Goal: Register for event/course

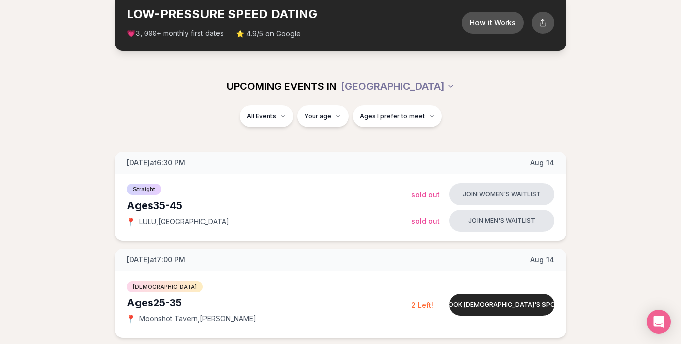
scroll to position [62, 0]
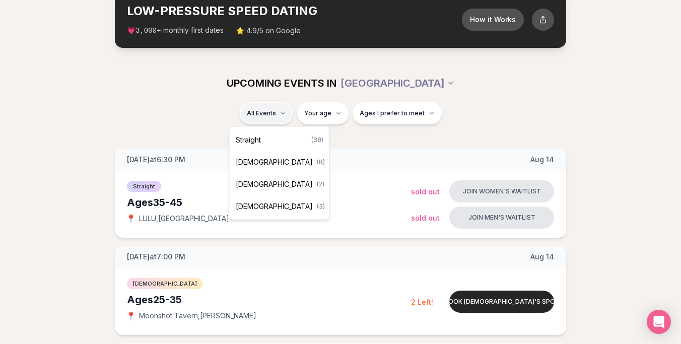
click at [276, 140] on div "Straight ( 38 )" at bounding box center [280, 140] width 96 height 22
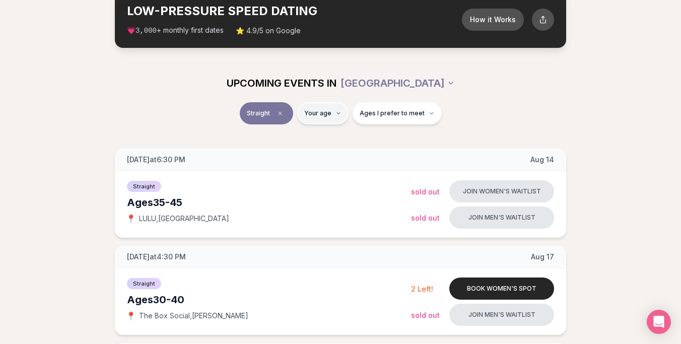
type input "**"
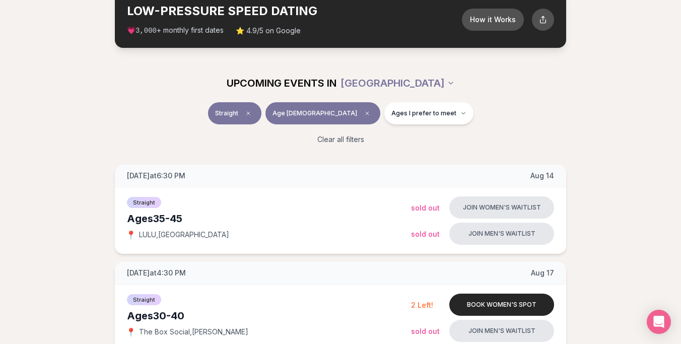
click at [175, 118] on div "Straight Age [DEMOGRAPHIC_DATA] Ages I prefer to meet" at bounding box center [340, 115] width 564 height 26
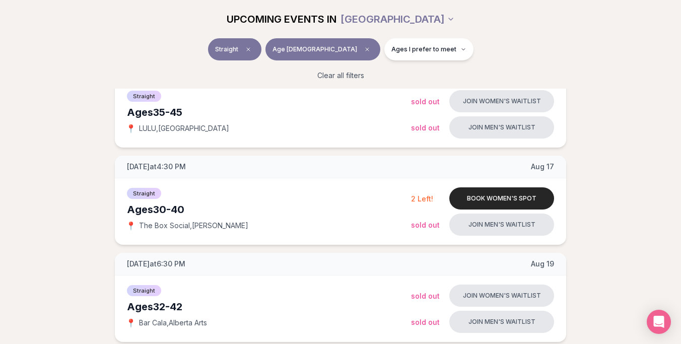
scroll to position [42, 0]
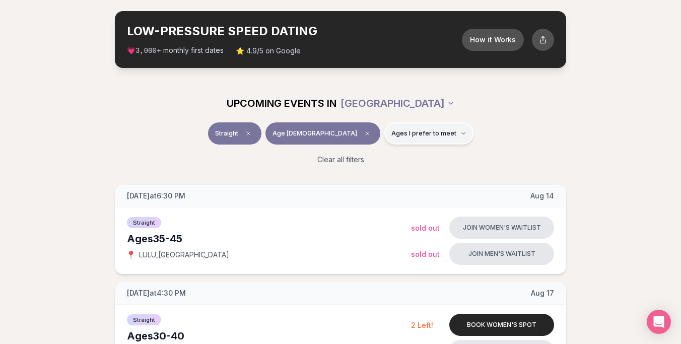
click at [391, 136] on span "Ages I prefer to meet" at bounding box center [423, 133] width 65 height 8
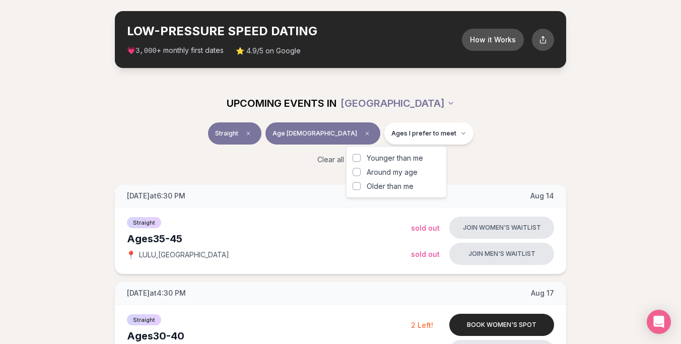
click at [356, 172] on button "Around my age" at bounding box center [357, 172] width 8 height 8
click at [353, 184] on button "Older than me" at bounding box center [357, 186] width 8 height 8
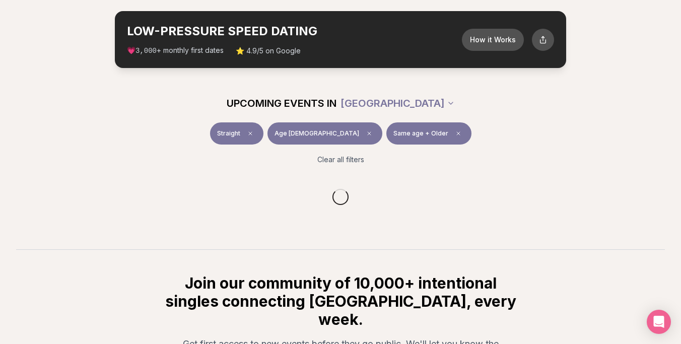
click at [150, 167] on div "Clear all filters" at bounding box center [340, 160] width 564 height 22
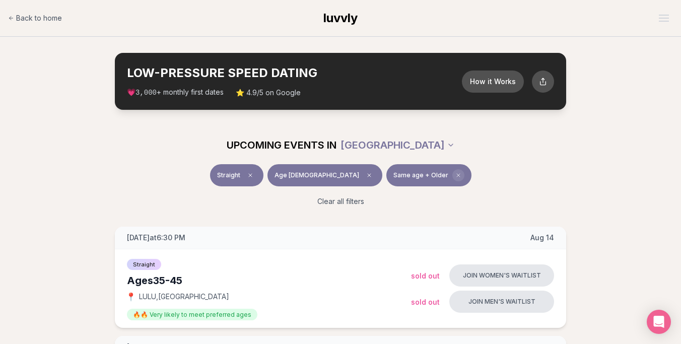
click at [455, 175] on icon "Clear preference" at bounding box center [458, 175] width 6 height 6
